Goal: Share content: Share content

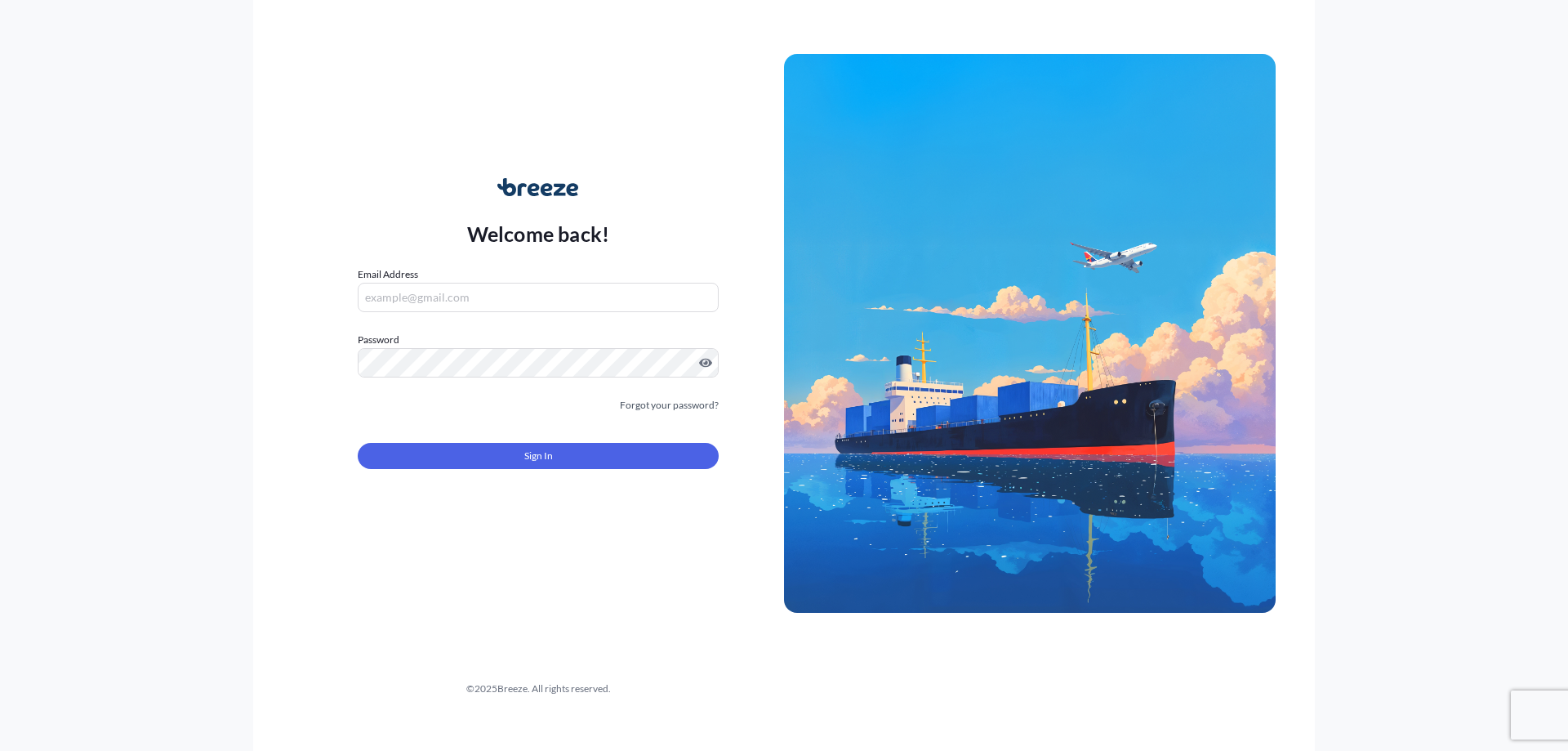
type input "[EMAIL_ADDRESS][DOMAIN_NAME]"
click at [504, 461] on button "Sign In" at bounding box center [538, 456] width 361 height 26
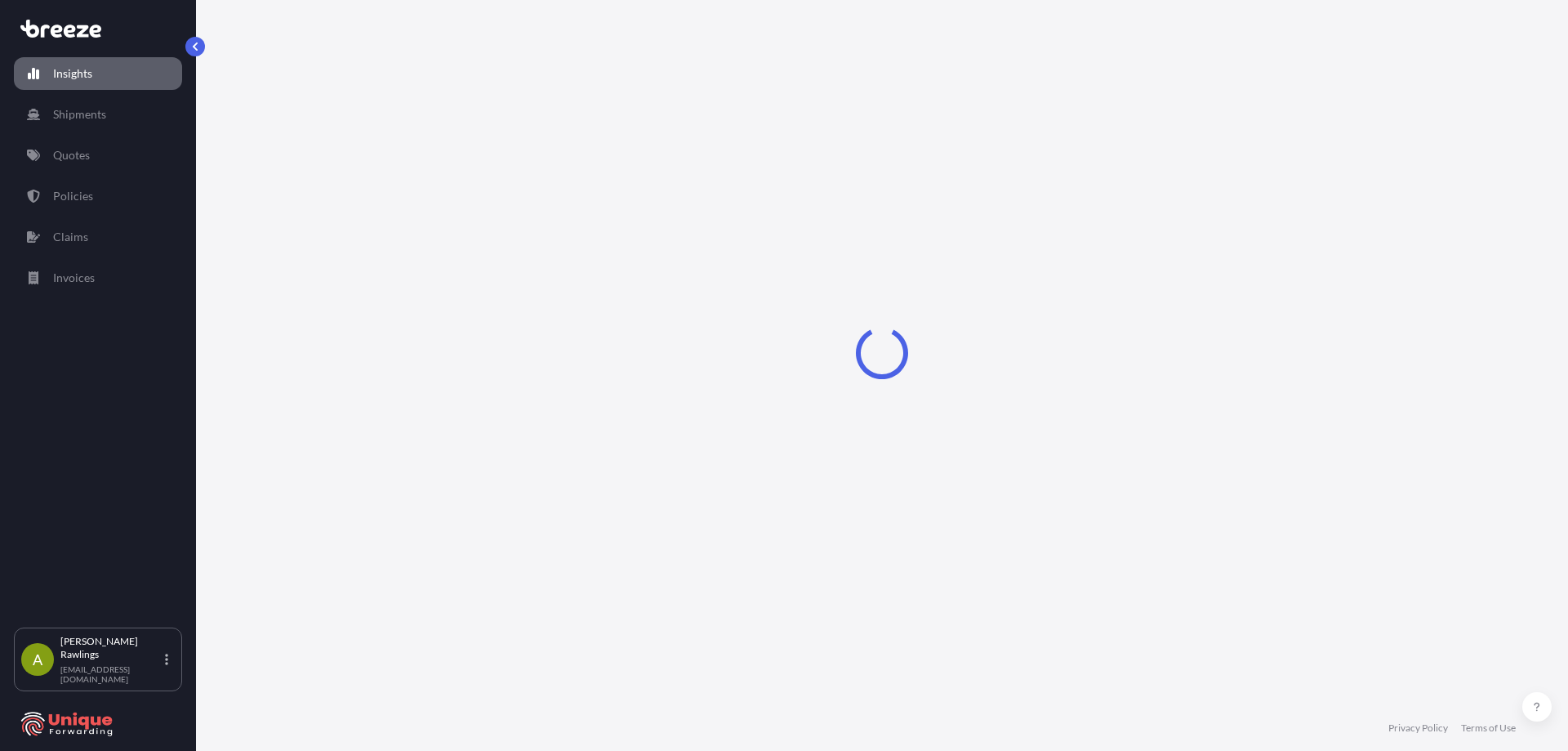
select select "2025"
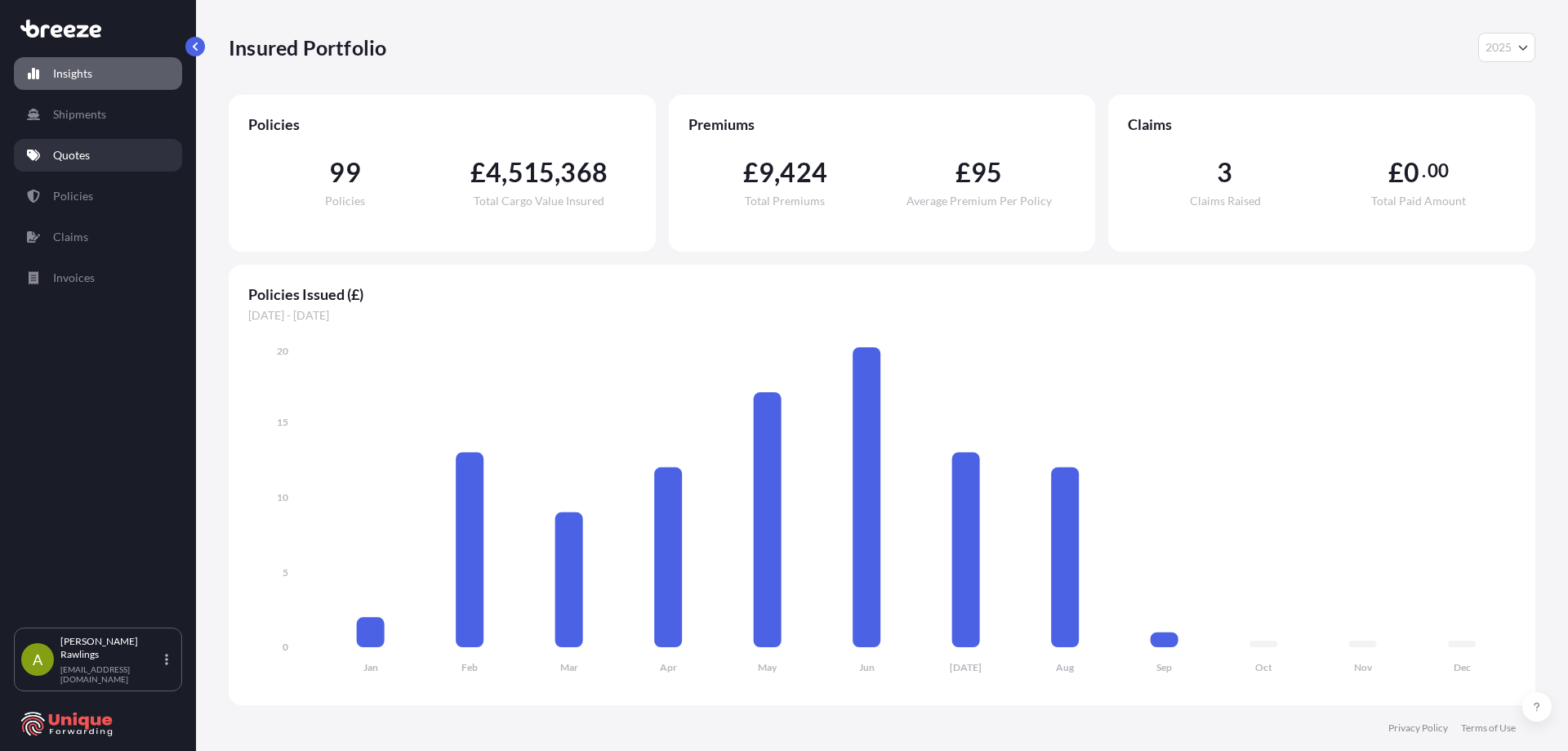
click at [93, 163] on link "Quotes" at bounding box center [97, 155] width 168 height 33
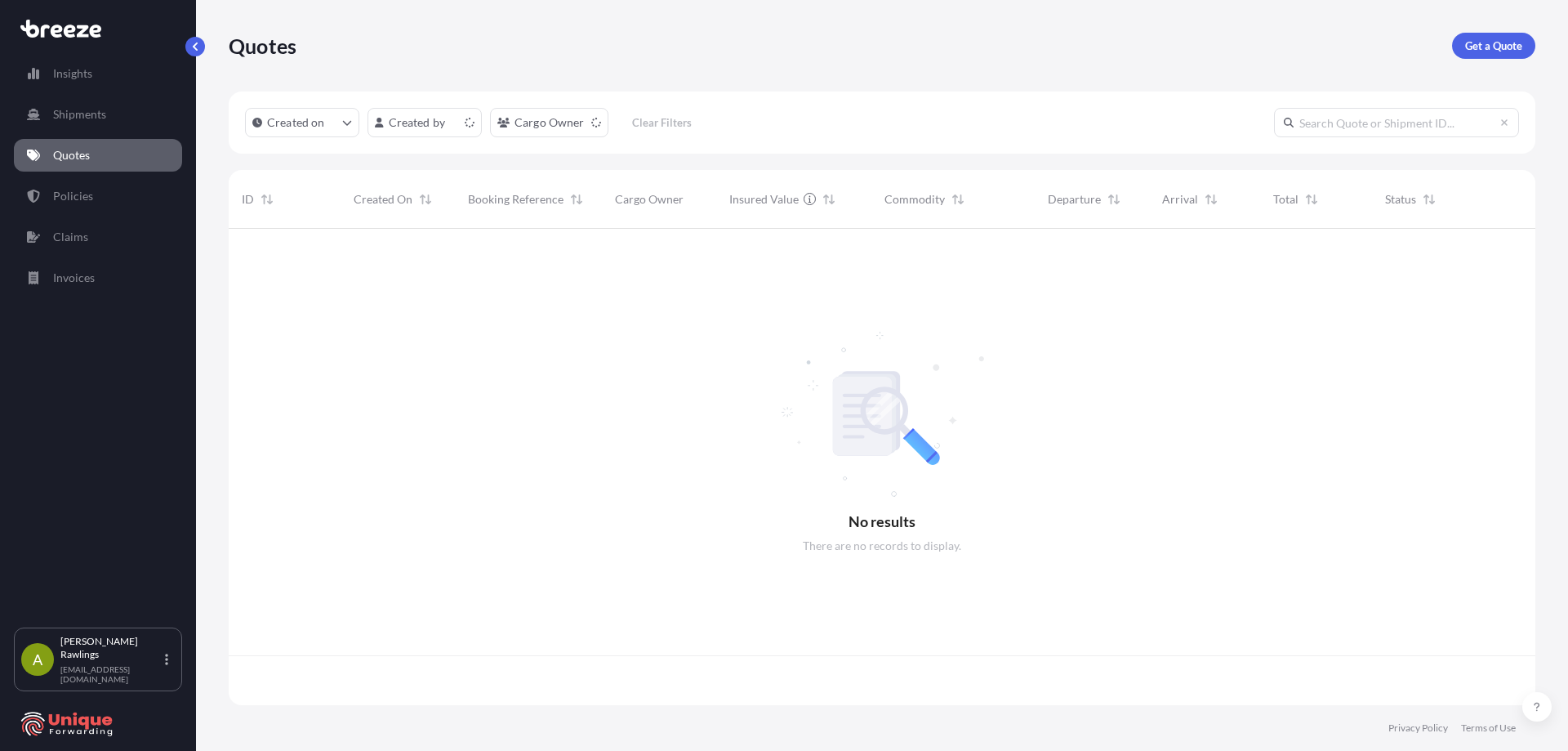
scroll to position [473, 1295]
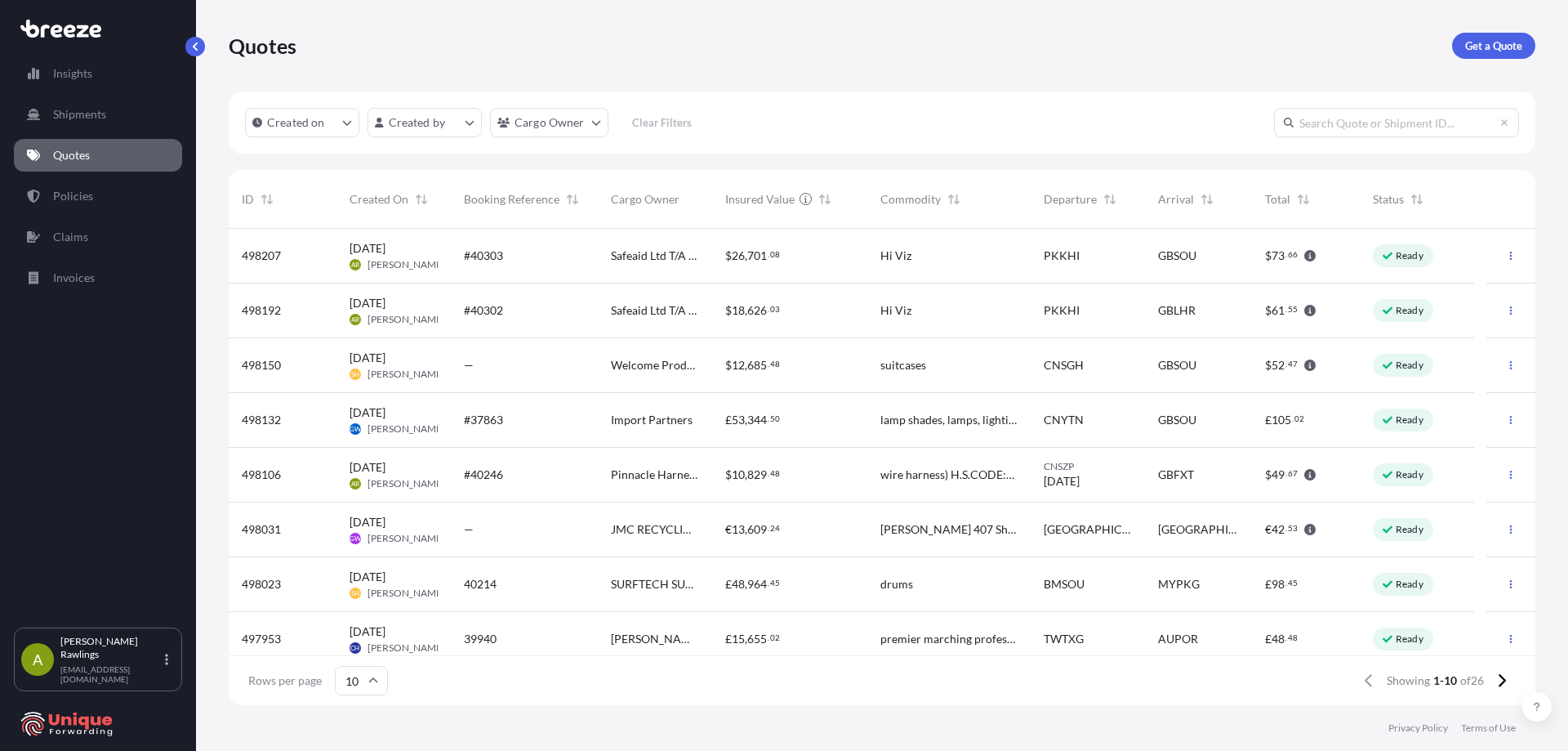
click at [589, 268] on div "#40303" at bounding box center [524, 256] width 147 height 55
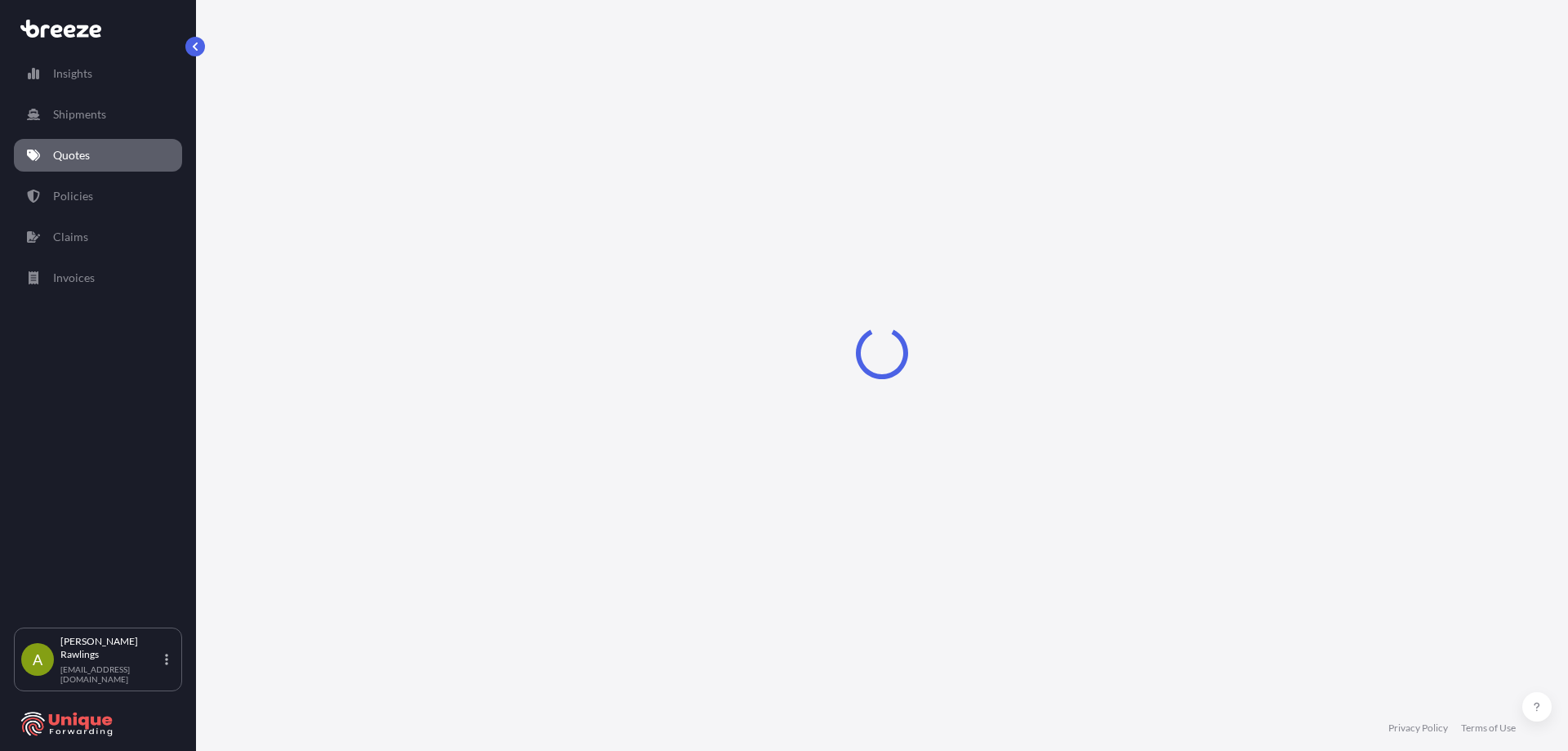
select select "Road"
select select "Sea"
select select "Road"
select select "1"
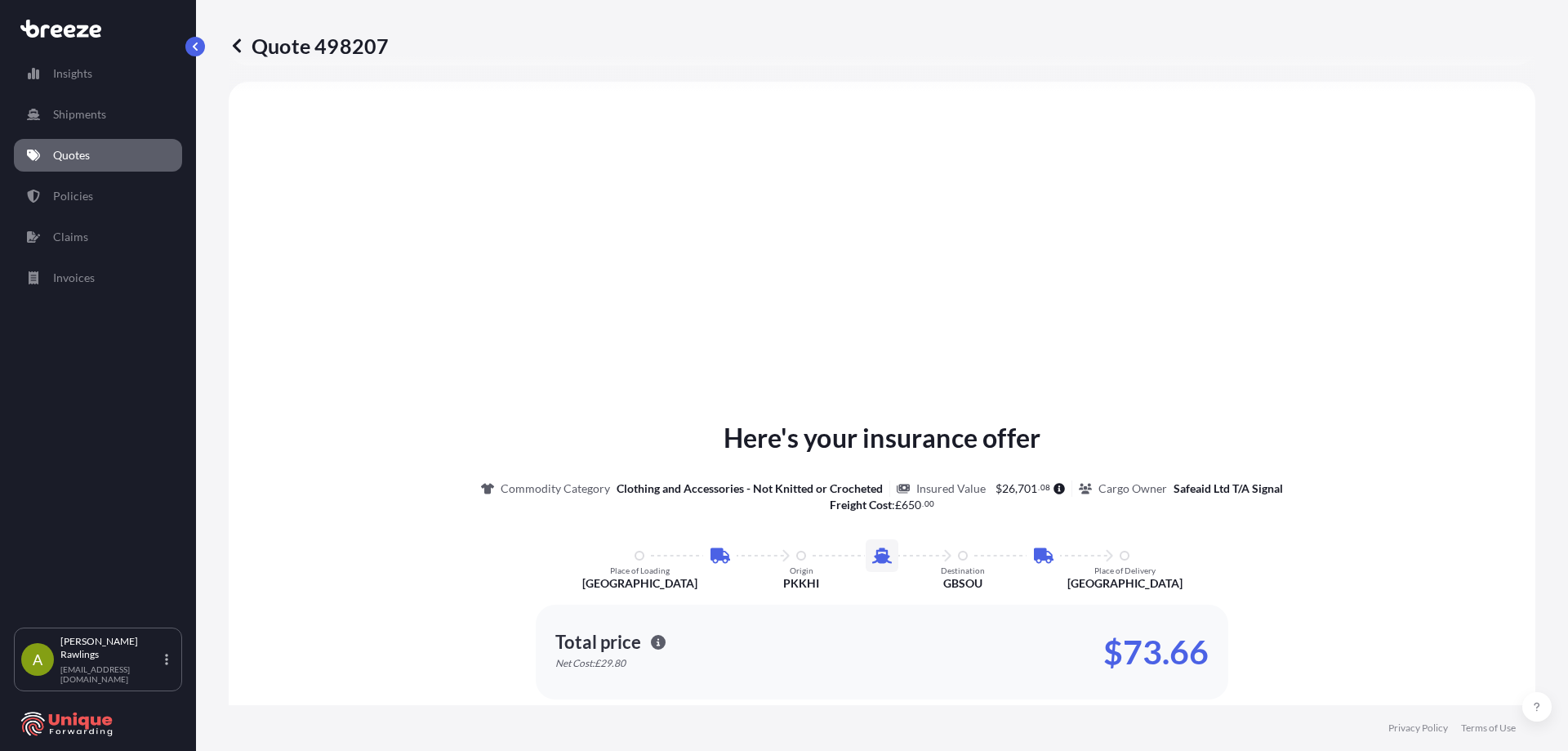
scroll to position [981, 0]
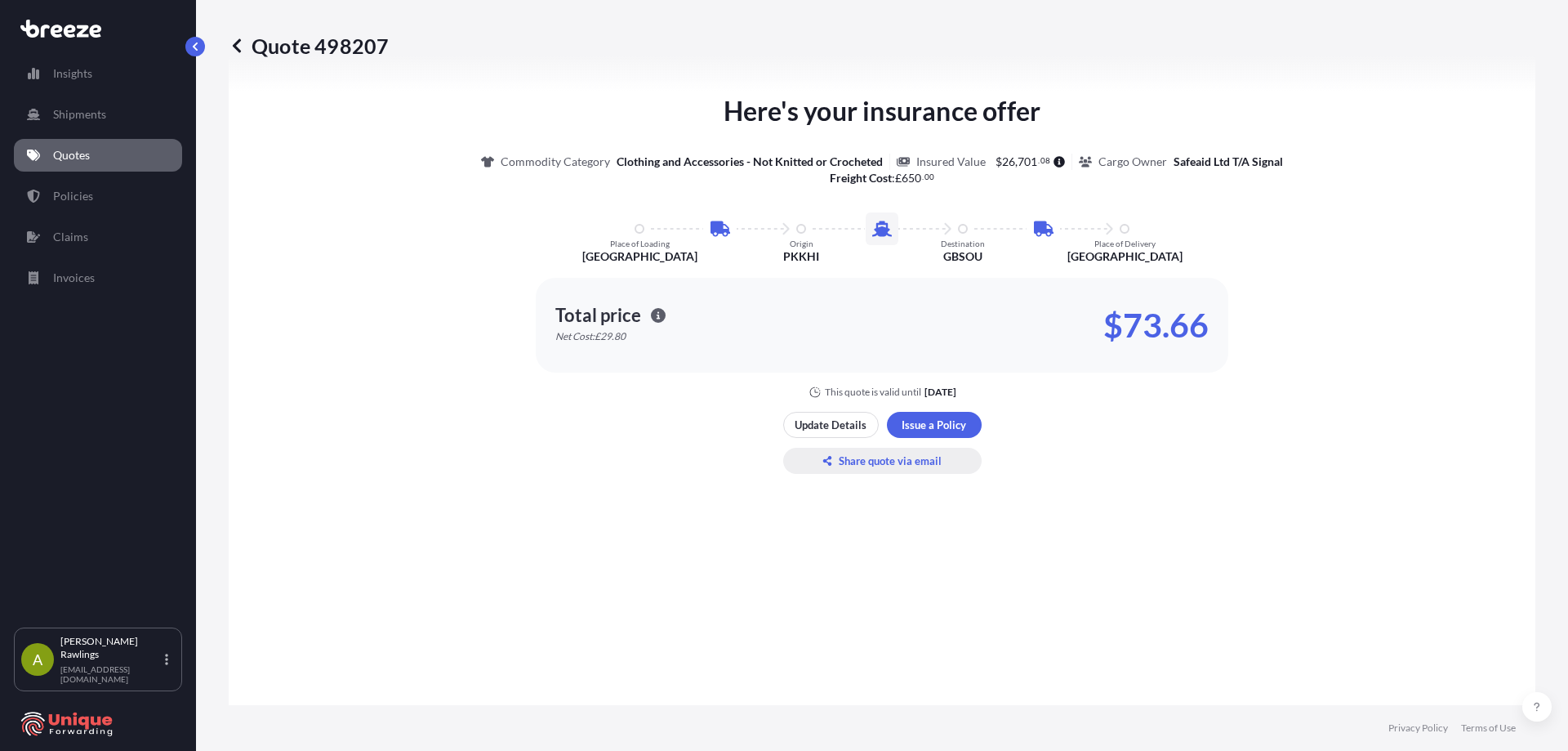
click at [873, 456] on p "Share quote via email" at bounding box center [890, 460] width 103 height 16
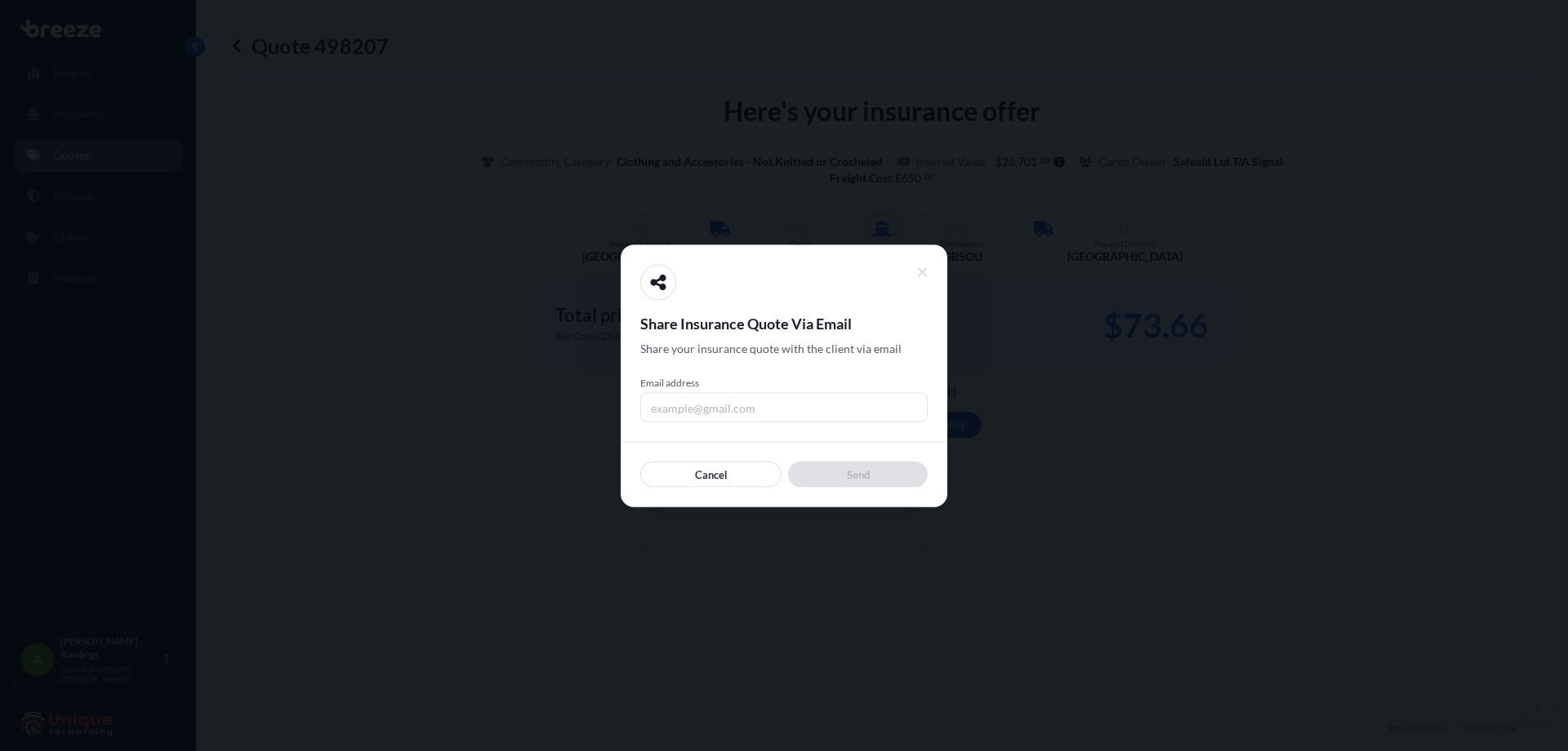
click at [725, 411] on input "Email address" at bounding box center [784, 407] width 288 height 30
type input "[EMAIL_ADDRESS][DOMAIN_NAME]"
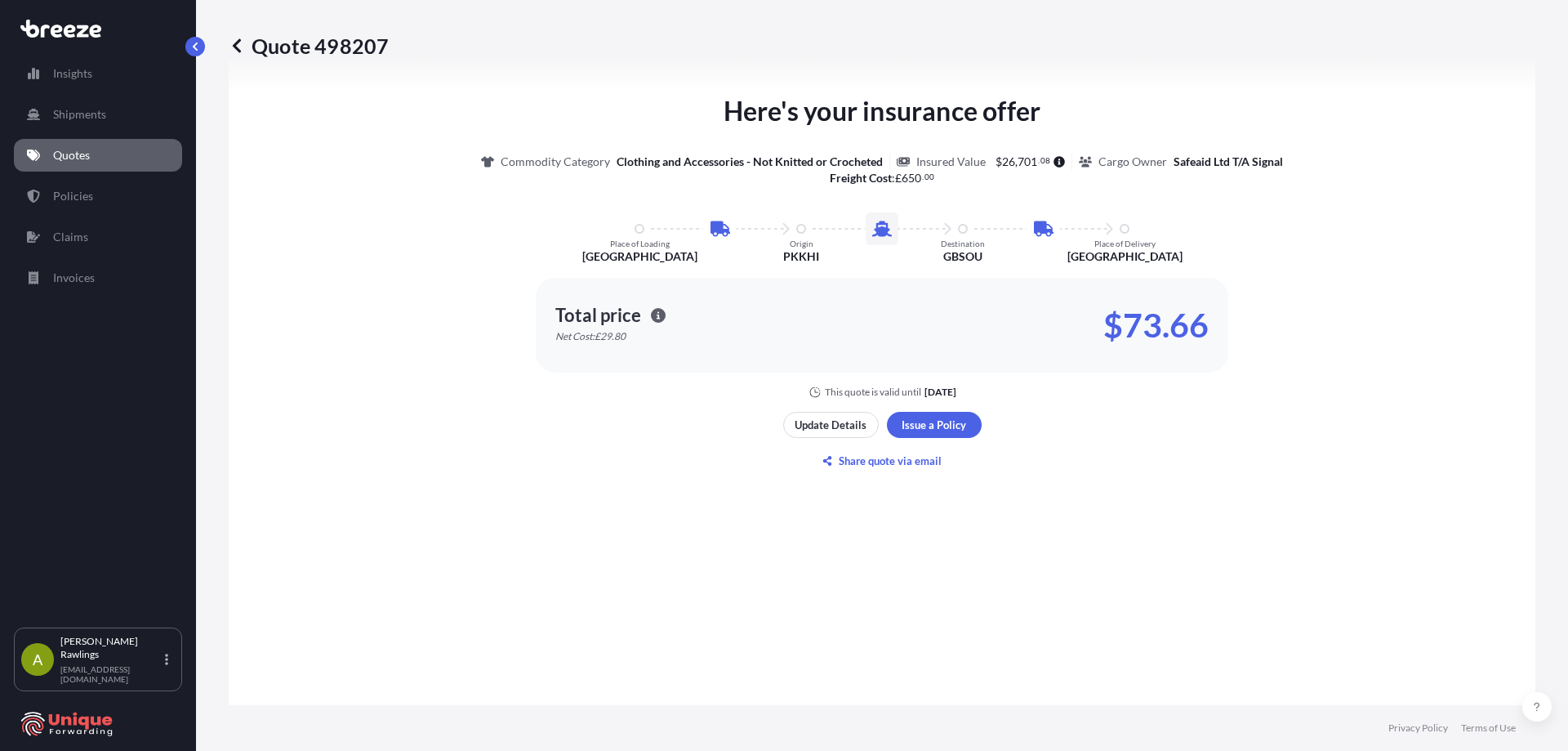
click at [241, 41] on icon at bounding box center [236, 46] width 16 height 16
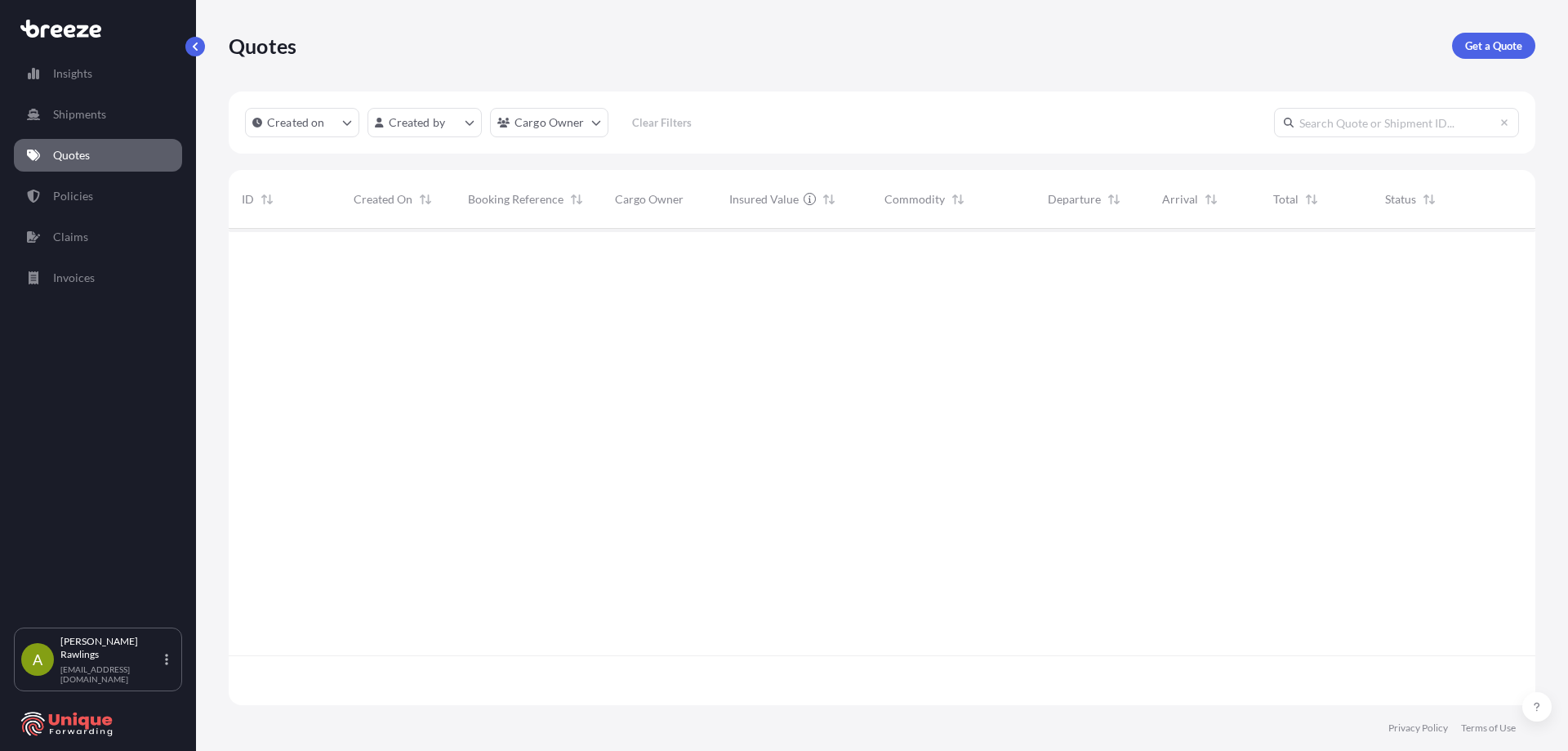
scroll to position [473, 1295]
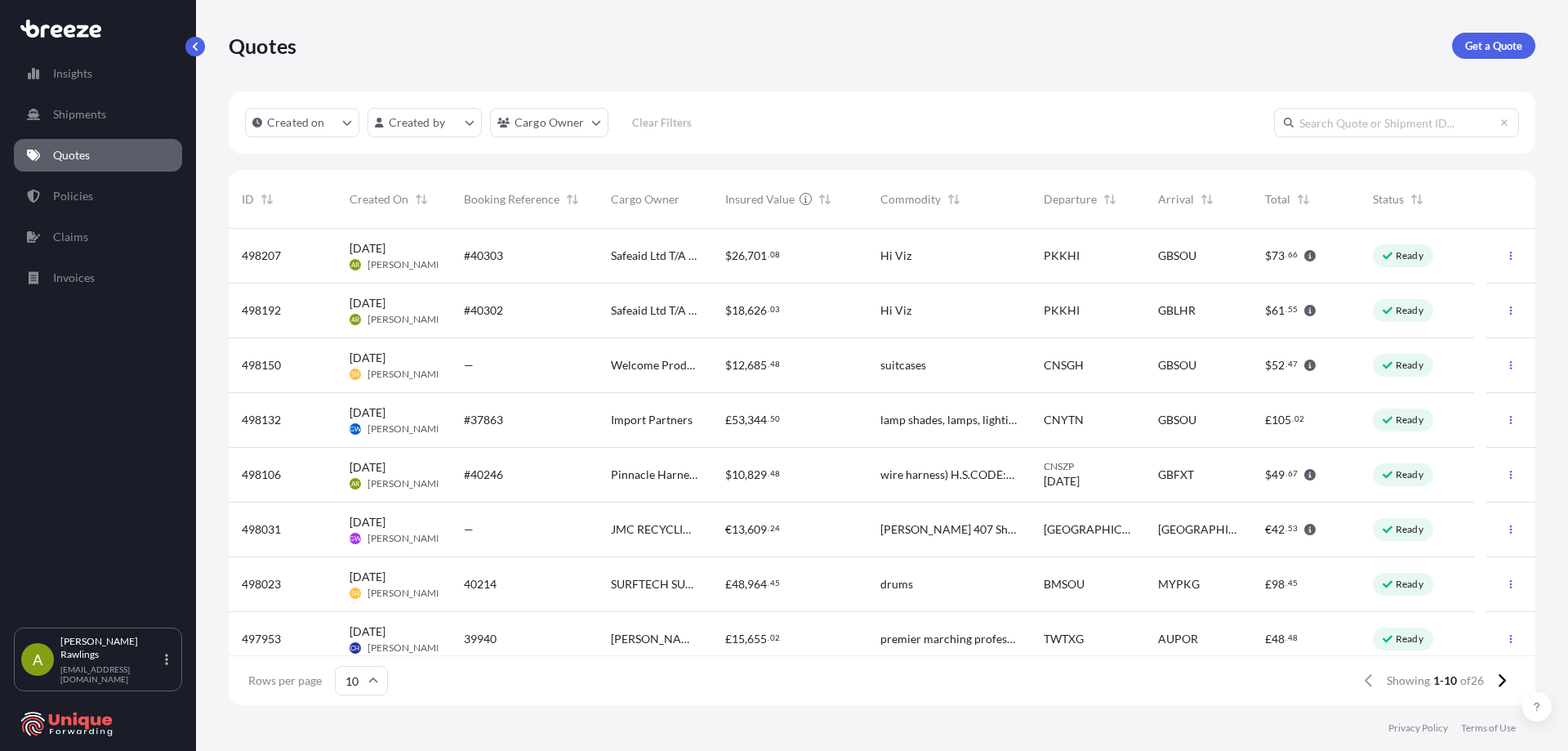
click at [982, 317] on div "Hi Viz" at bounding box center [949, 310] width 138 height 16
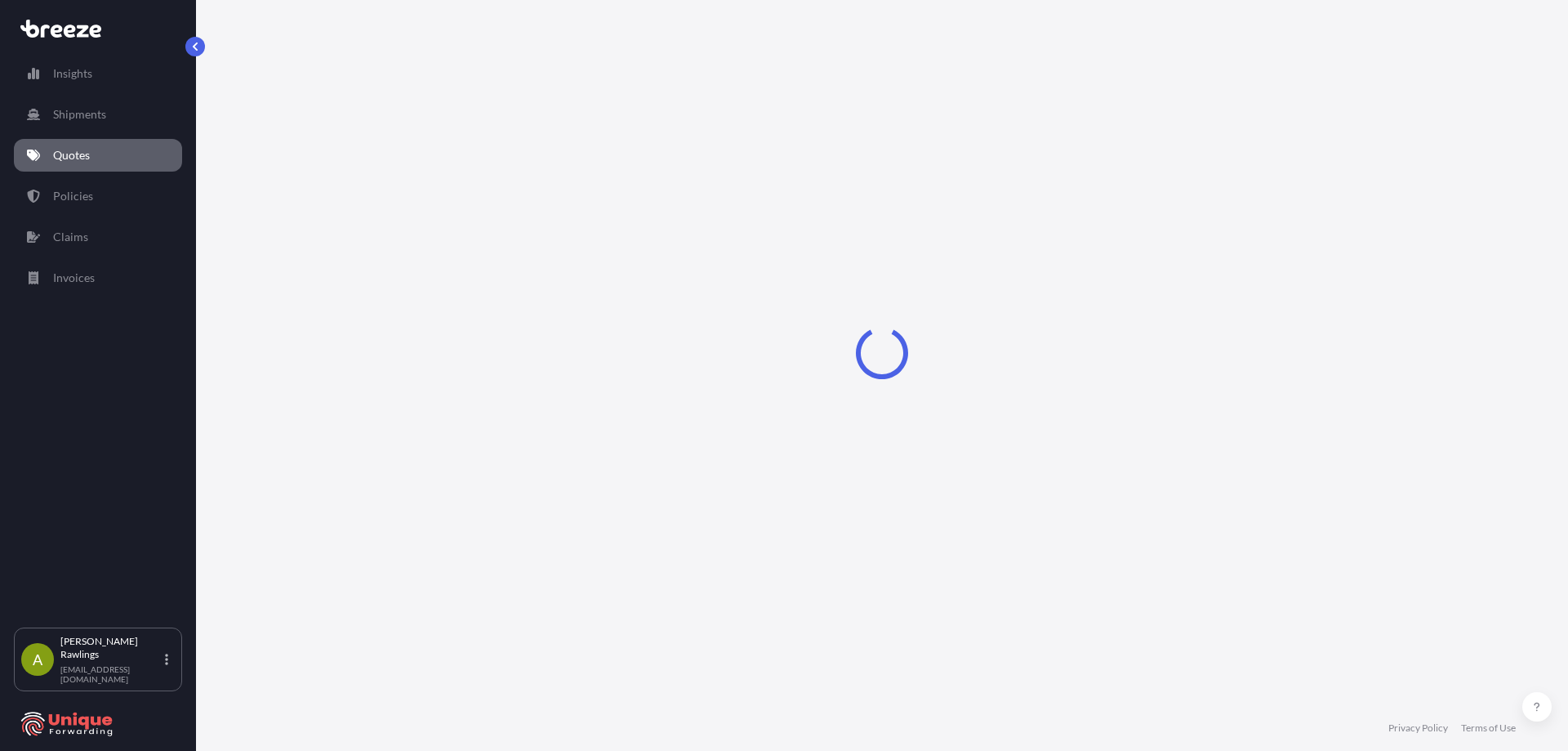
select select "Road"
select select "Air"
select select "Road"
select select "1"
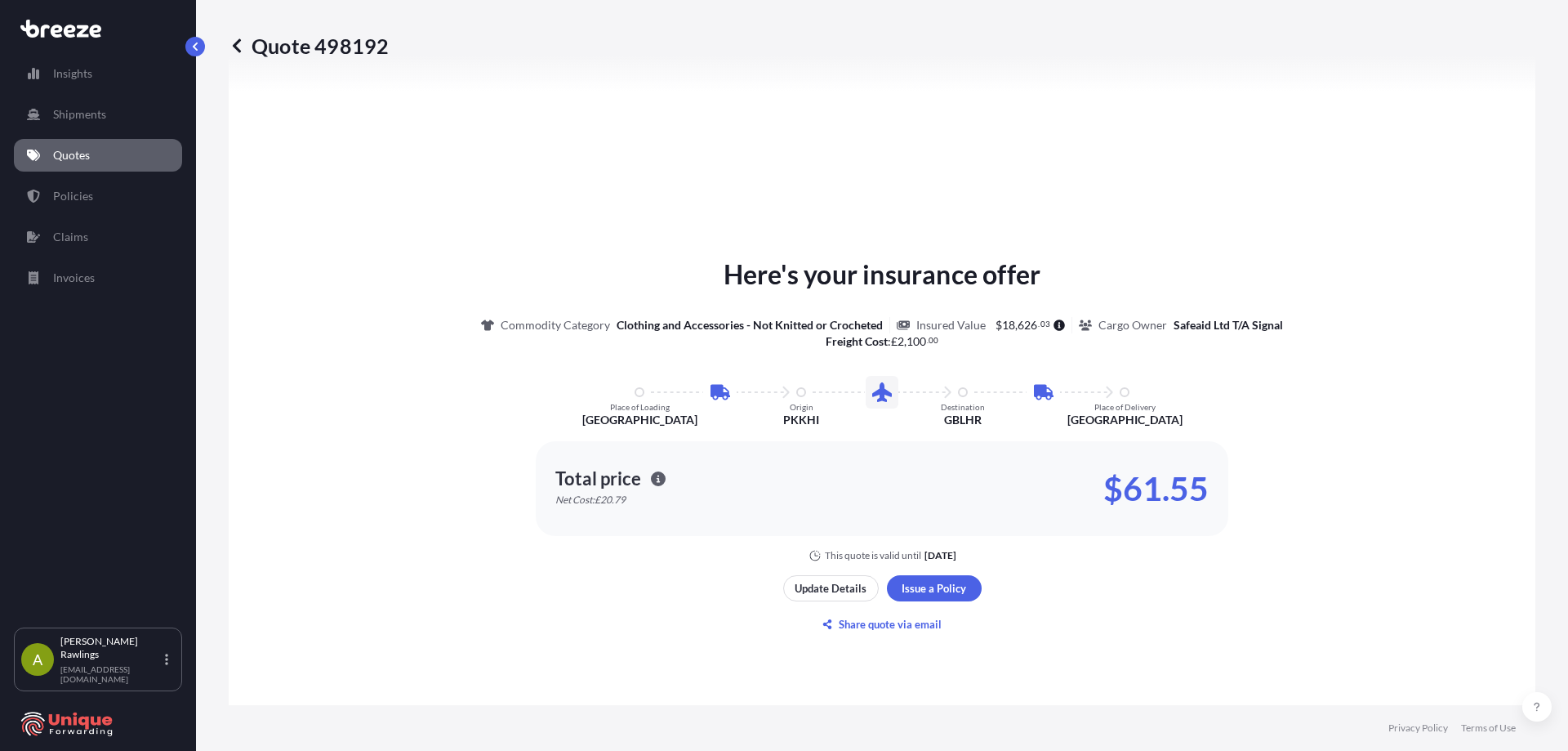
scroll to position [899, 0]
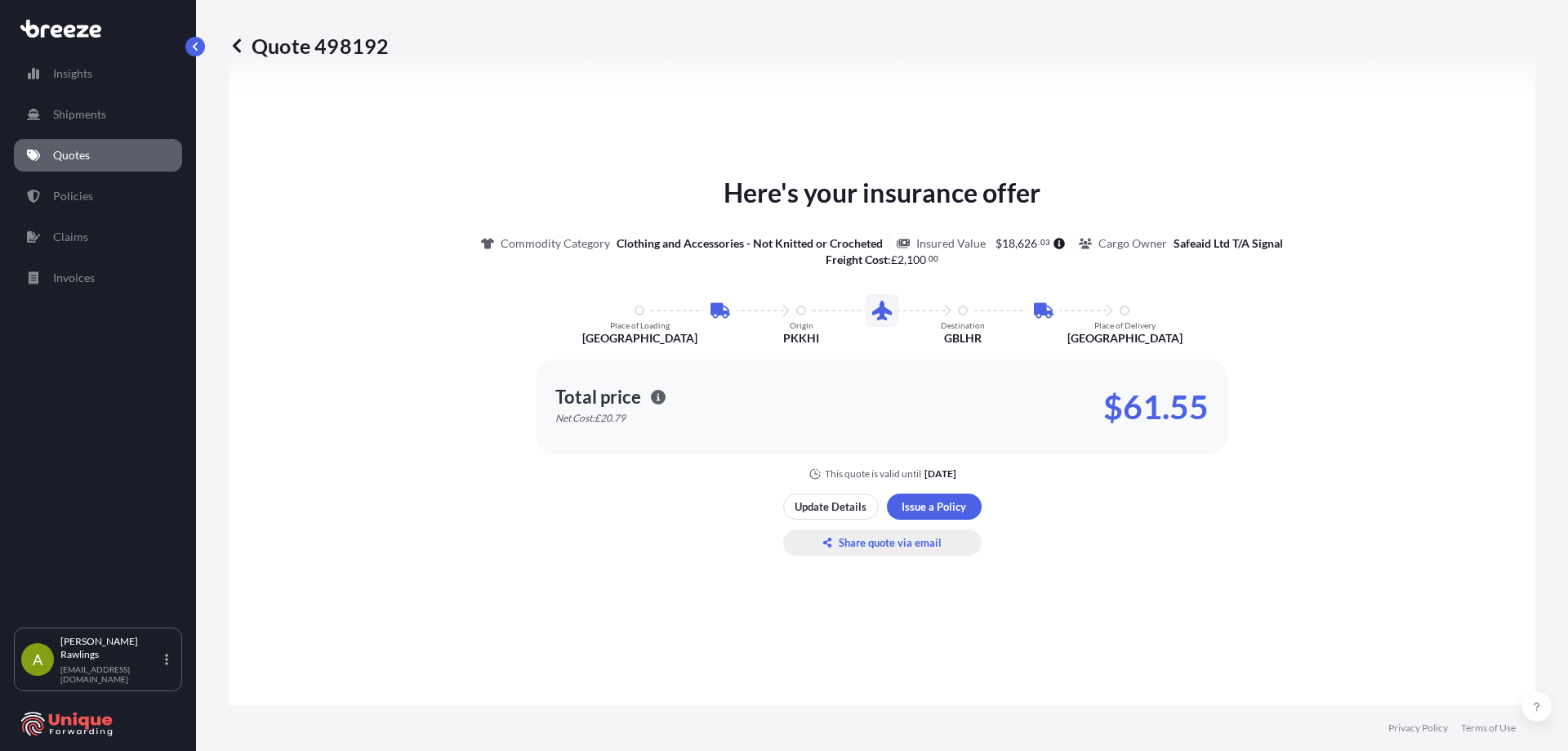
click at [882, 541] on p "Share quote via email" at bounding box center [890, 542] width 103 height 16
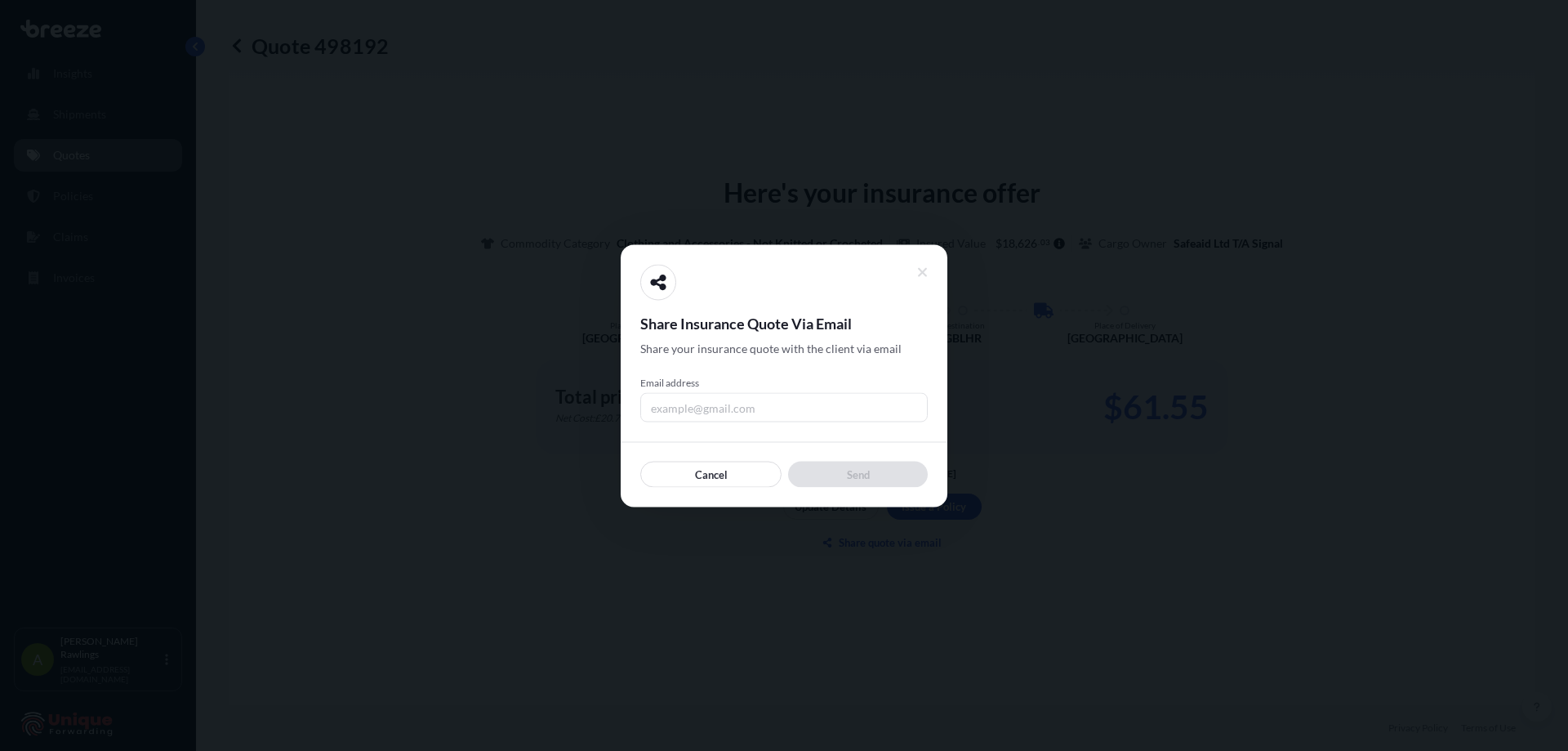
click at [665, 417] on input "Email address" at bounding box center [784, 407] width 288 height 30
type input "[EMAIL_ADDRESS][DOMAIN_NAME]"
